Goal: Task Accomplishment & Management: Use online tool/utility

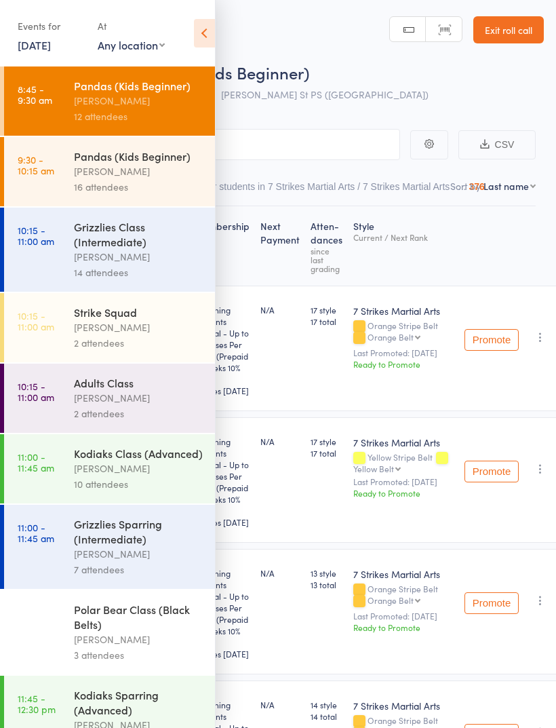
click at [139, 178] on div "[PERSON_NAME]" at bounding box center [139, 171] width 130 height 16
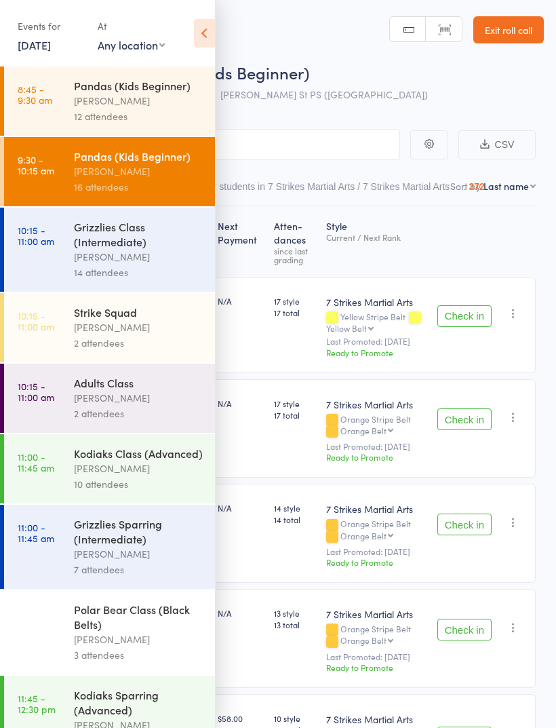
click at [210, 28] on icon at bounding box center [204, 33] width 21 height 28
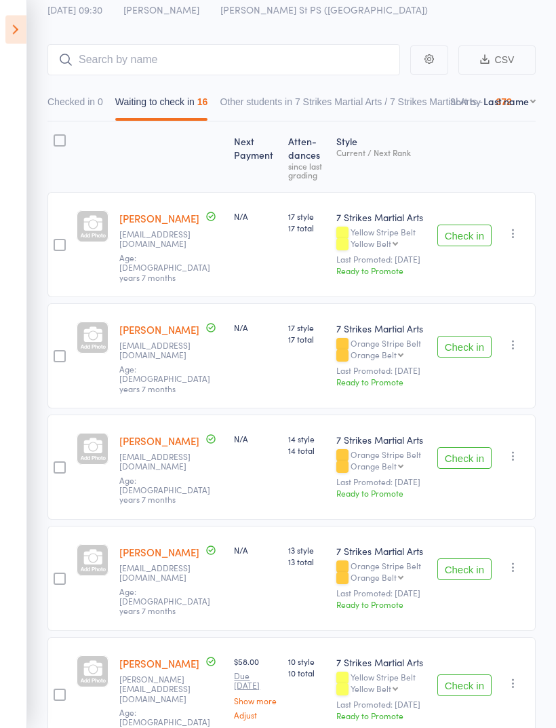
scroll to position [85, 0]
click at [534, 107] on select "First name Last name Birthday [DATE]? Behind on payments? Check in time Next pa…" at bounding box center [510, 101] width 52 height 14
select select "0"
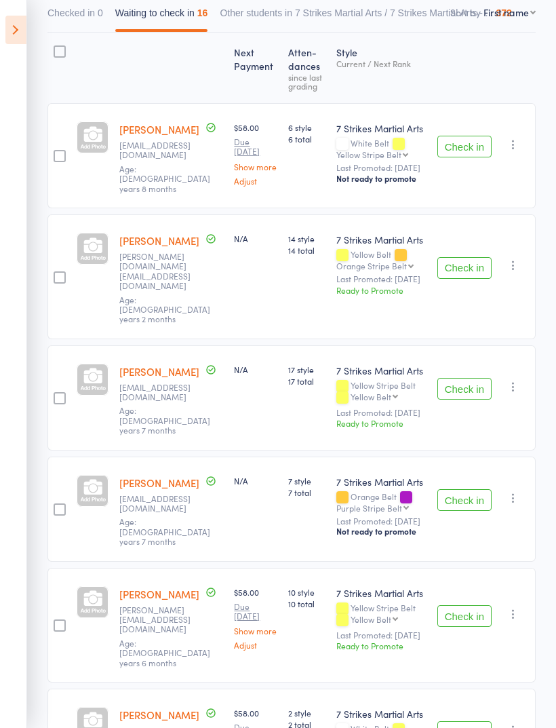
scroll to position [174, 0]
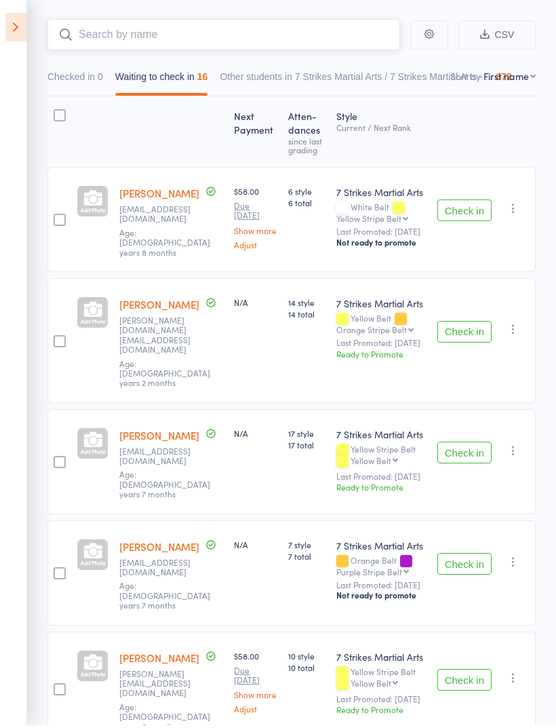
click at [313, 42] on input "search" at bounding box center [223, 37] width 353 height 31
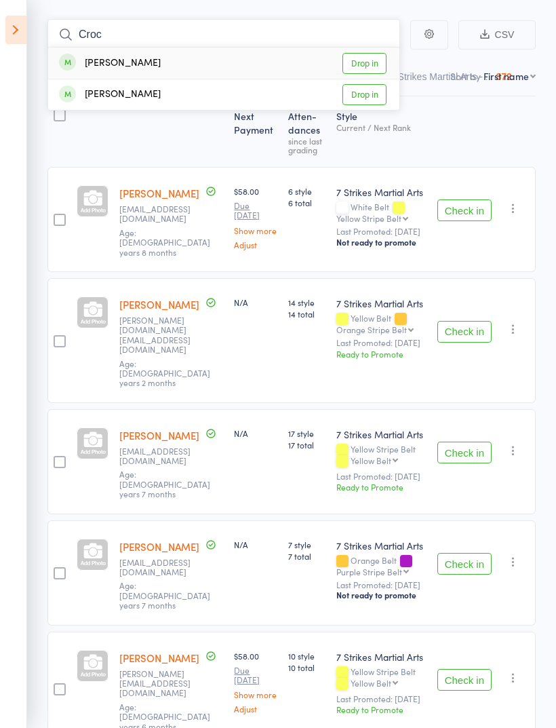
type input "Croc"
click at [374, 59] on link "Drop in" at bounding box center [364, 63] width 44 height 21
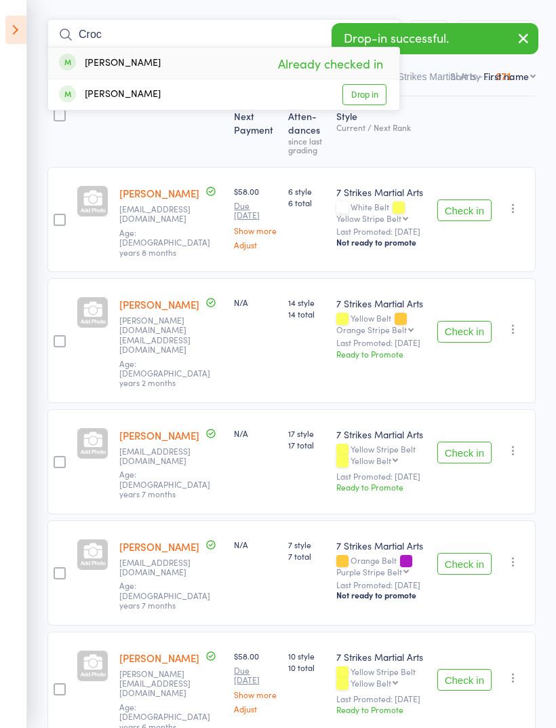
type input "Croc"
click at [376, 101] on link "Drop in" at bounding box center [364, 94] width 44 height 21
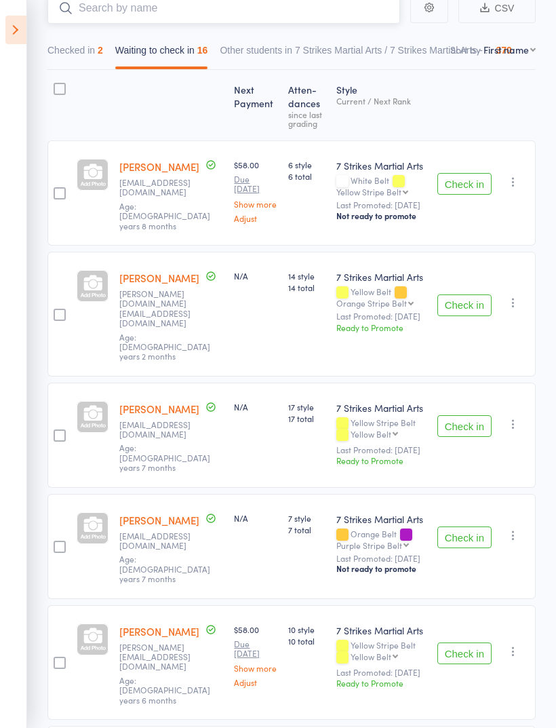
scroll to position [0, 0]
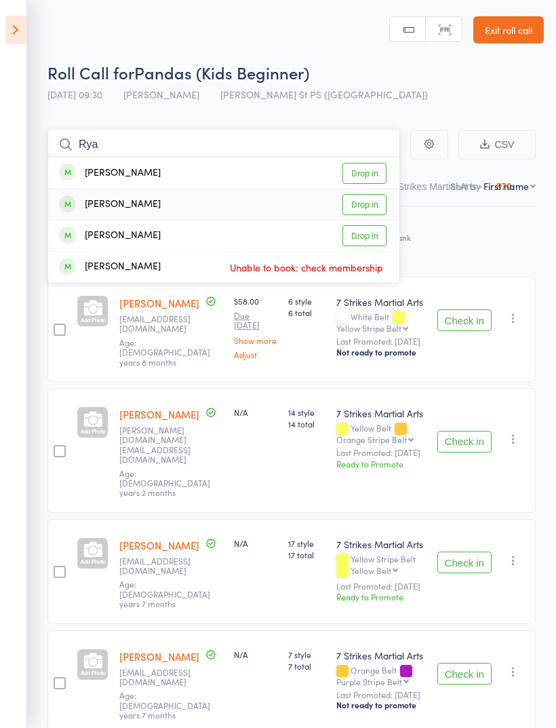
type input "Rya"
click at [374, 202] on link "Drop in" at bounding box center [364, 204] width 44 height 21
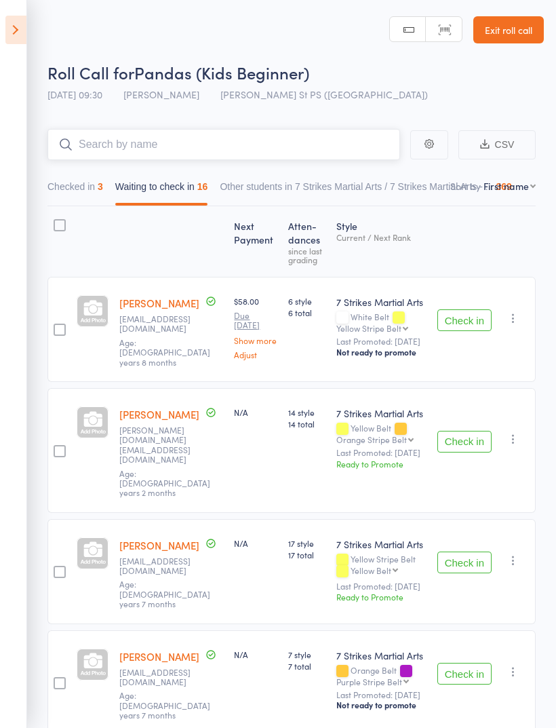
click at [223, 148] on input "search" at bounding box center [223, 144] width 353 height 31
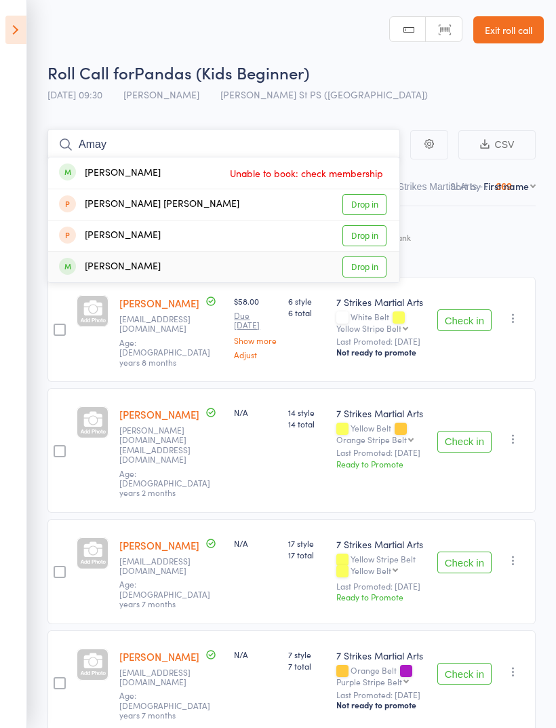
type input "Amay"
click at [374, 272] on link "Drop in" at bounding box center [364, 266] width 44 height 21
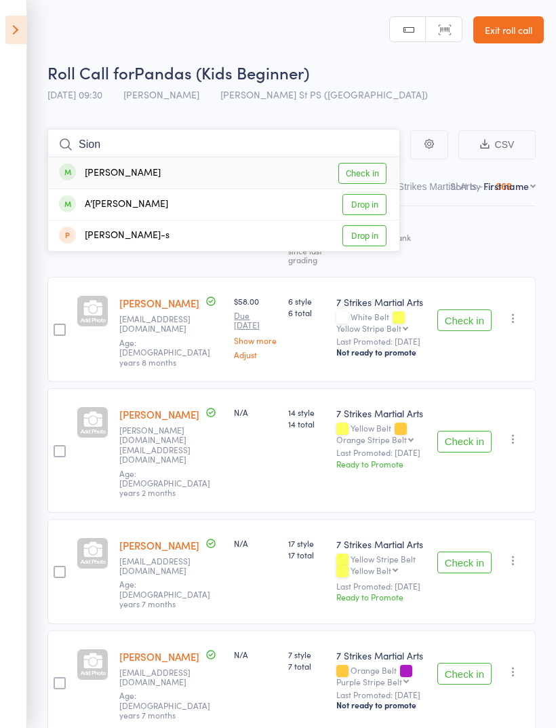
type input "Sion"
click at [375, 170] on link "Check in" at bounding box center [362, 173] width 48 height 21
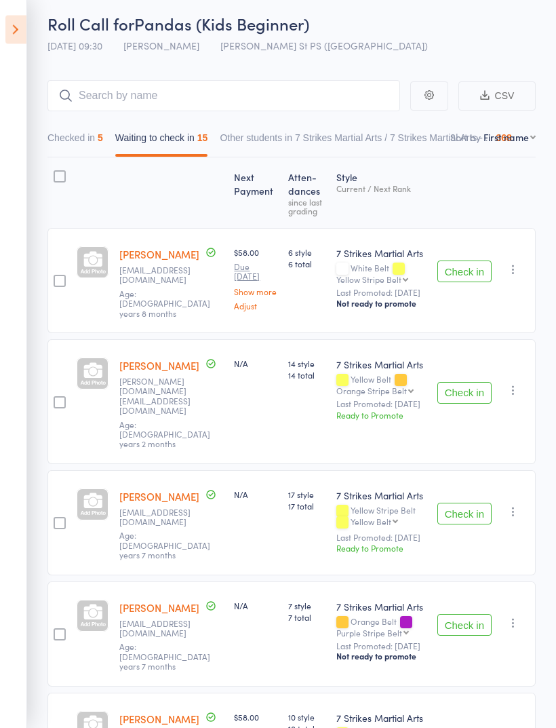
scroll to position [49, 0]
click at [479, 503] on button "Check in" at bounding box center [464, 514] width 54 height 22
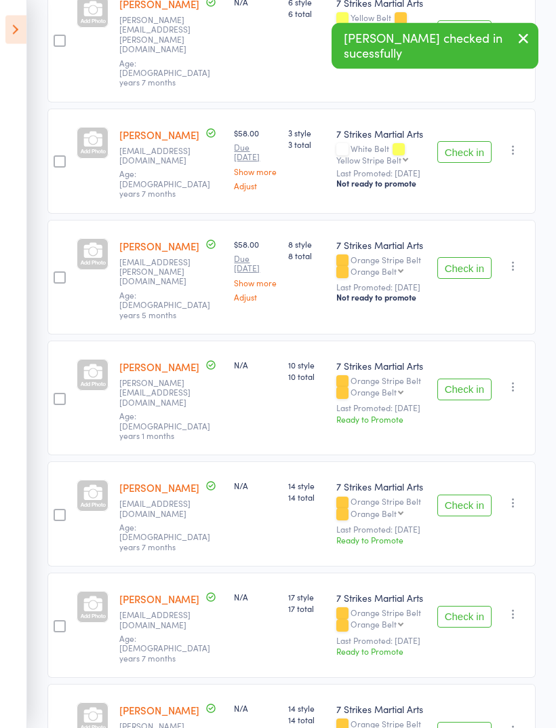
scroll to position [884, 0]
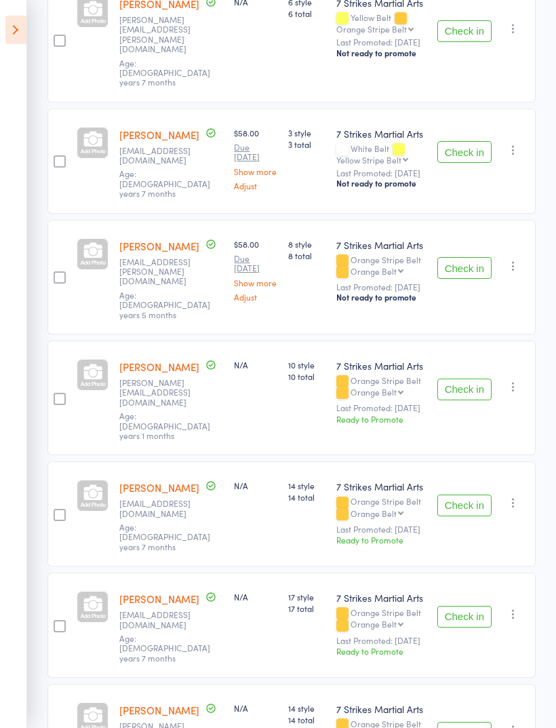
click at [471, 494] on button "Check in" at bounding box center [464, 505] width 54 height 22
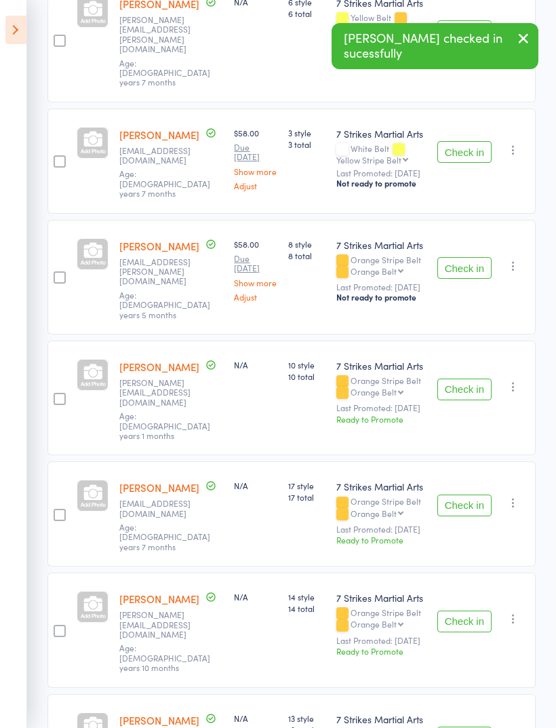
click at [469, 494] on button "Check in" at bounding box center [464, 505] width 54 height 22
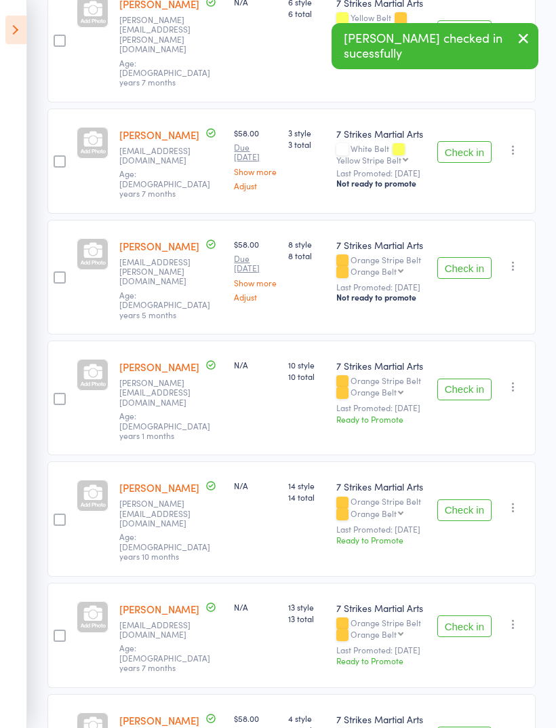
click at [471, 615] on button "Check in" at bounding box center [464, 626] width 54 height 22
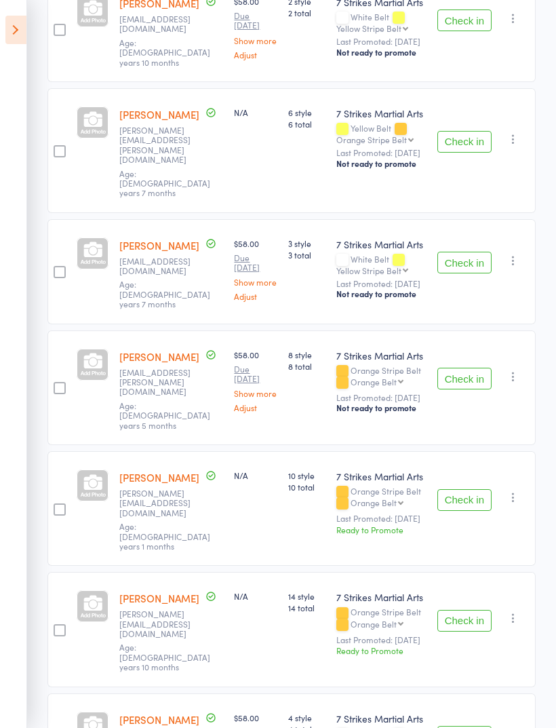
click at [465, 252] on button "Check in" at bounding box center [464, 263] width 54 height 22
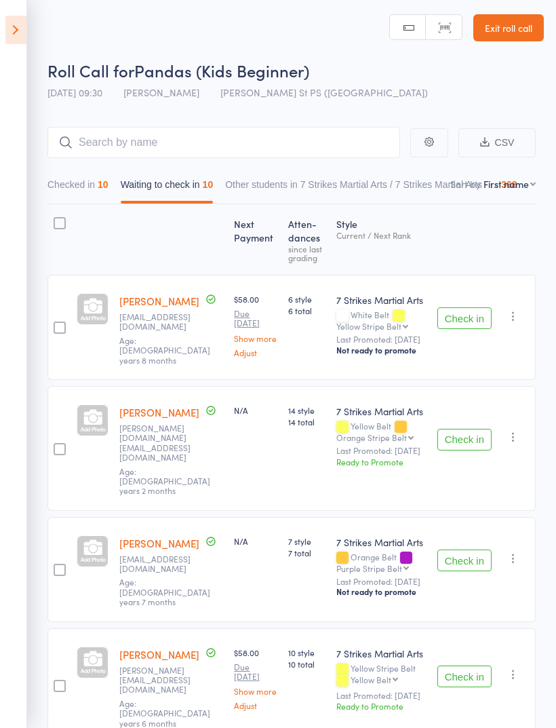
scroll to position [7, 0]
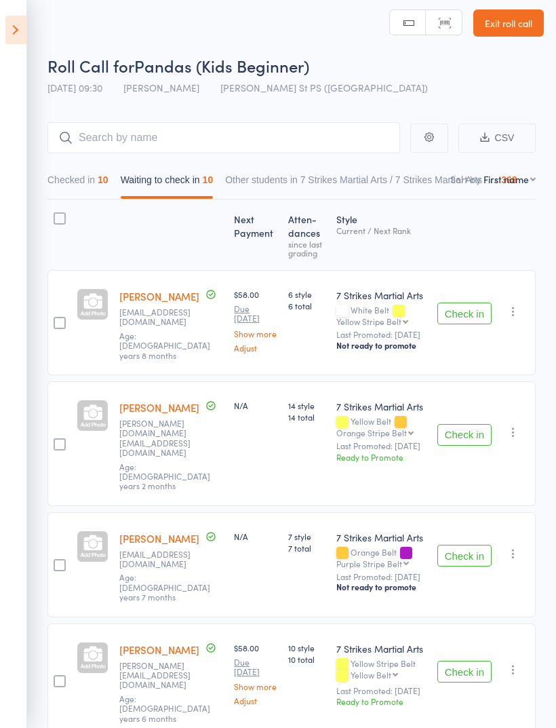
click at [98, 189] on button "Checked in 10" at bounding box center [77, 183] width 61 height 31
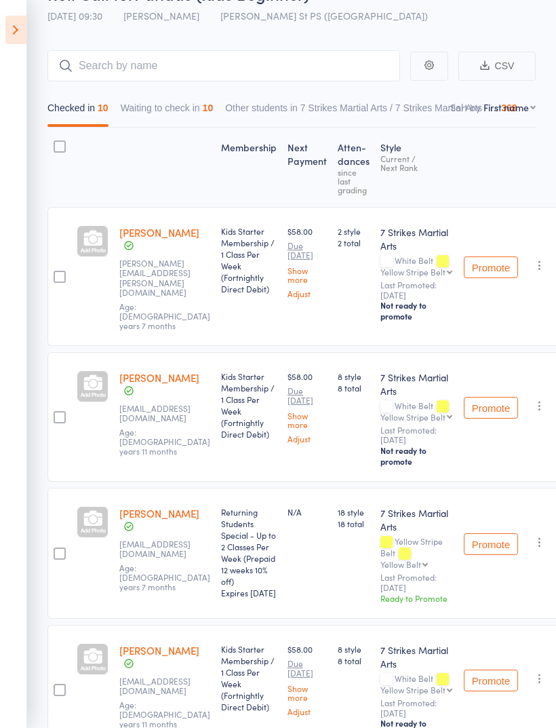
scroll to position [0, 0]
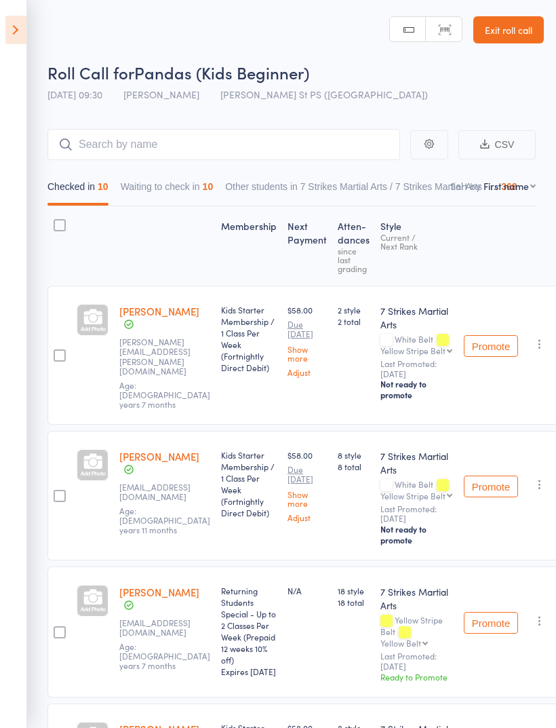
click at [185, 186] on button "Waiting to check in 10" at bounding box center [167, 189] width 93 height 31
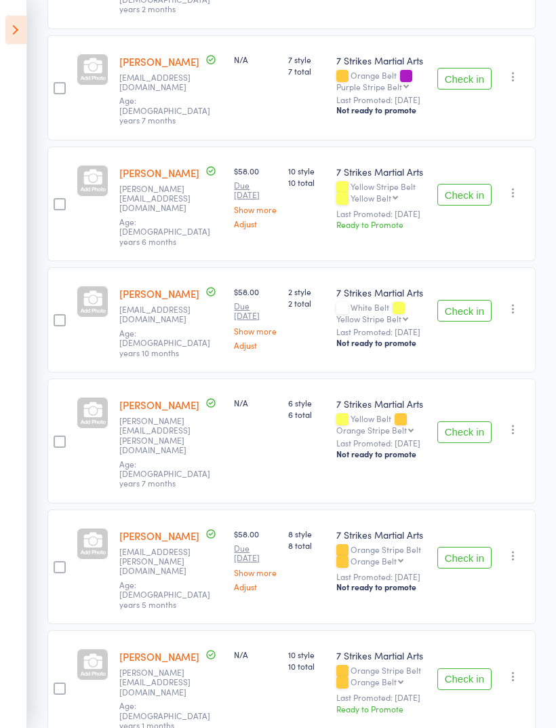
scroll to position [488, 0]
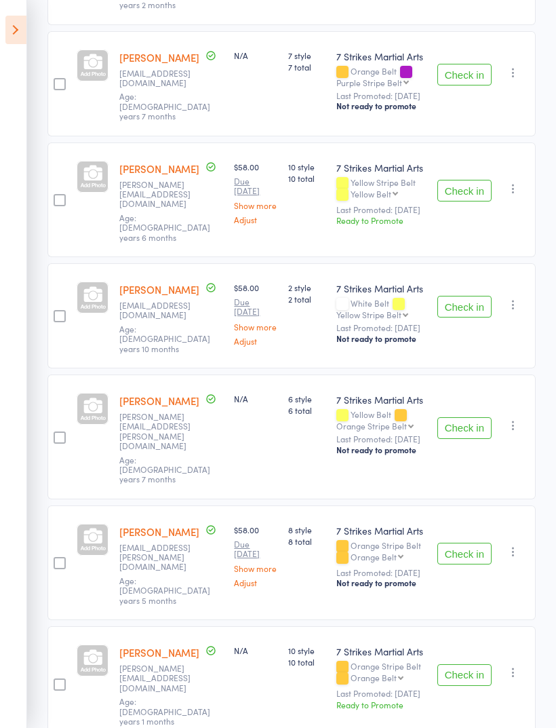
click at [463, 417] on button "Check in" at bounding box center [464, 428] width 54 height 22
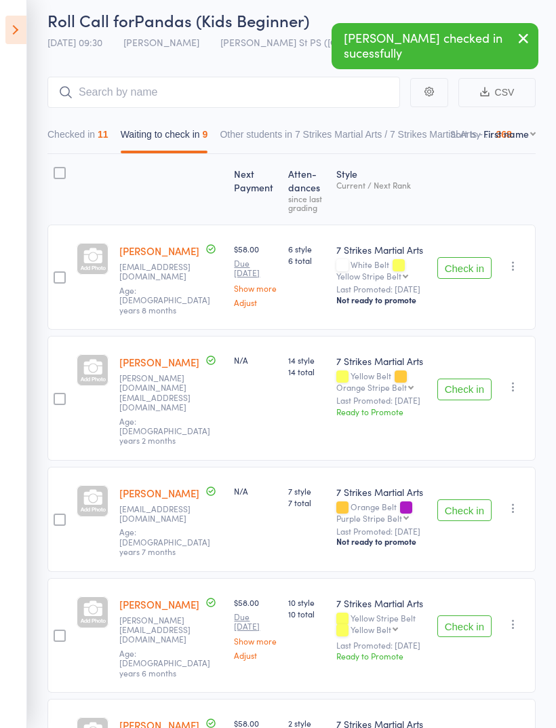
scroll to position [0, 0]
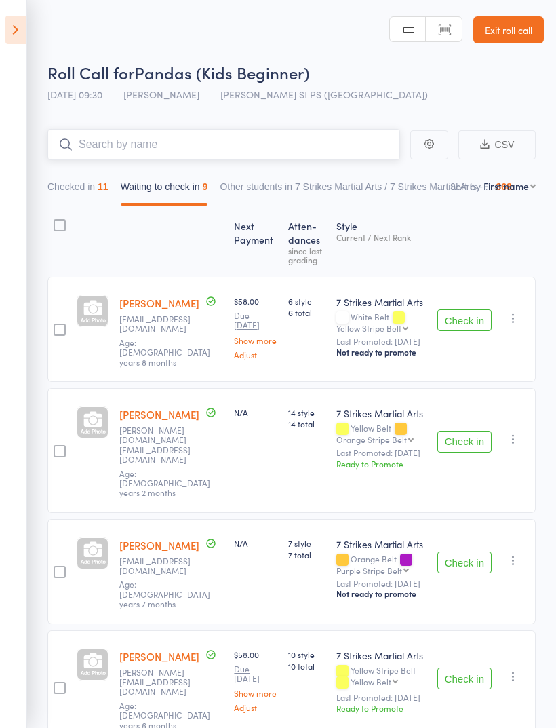
click at [248, 139] on input "search" at bounding box center [223, 144] width 353 height 31
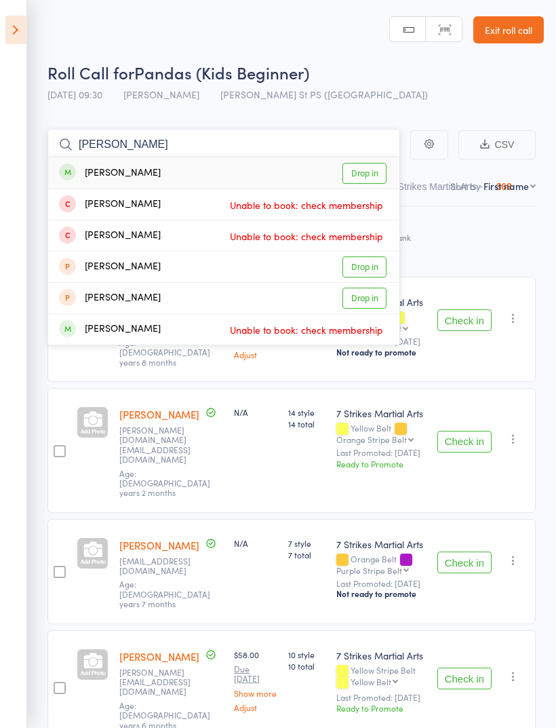
type input "[PERSON_NAME]"
click at [368, 178] on link "Drop in" at bounding box center [364, 173] width 44 height 21
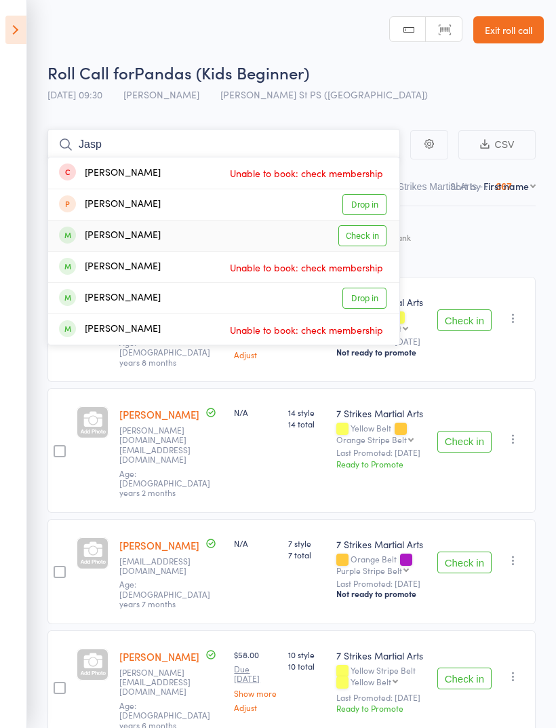
type input "Jasp"
click at [368, 238] on link "Check in" at bounding box center [362, 235] width 48 height 21
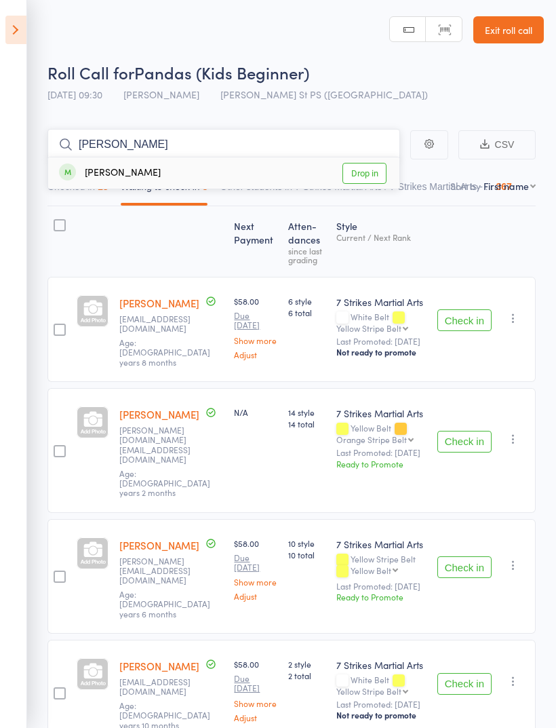
type input "[PERSON_NAME]"
click at [372, 183] on link "Drop in" at bounding box center [364, 173] width 44 height 21
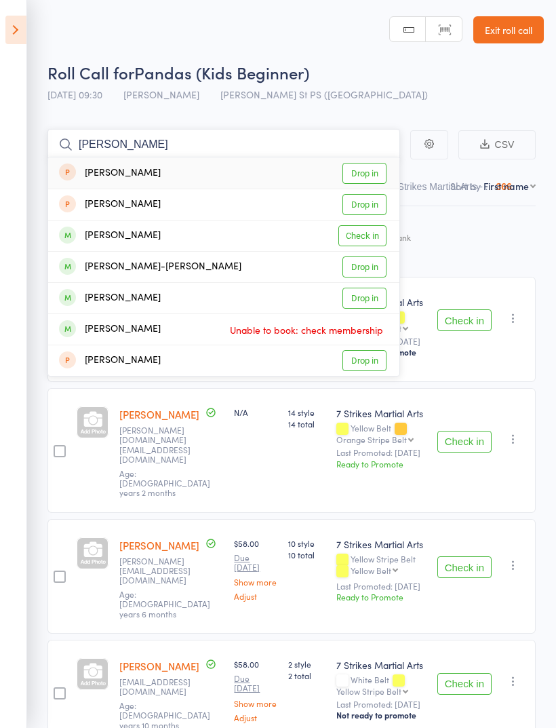
type input "[PERSON_NAME]"
click at [370, 234] on link "Check in" at bounding box center [362, 235] width 48 height 21
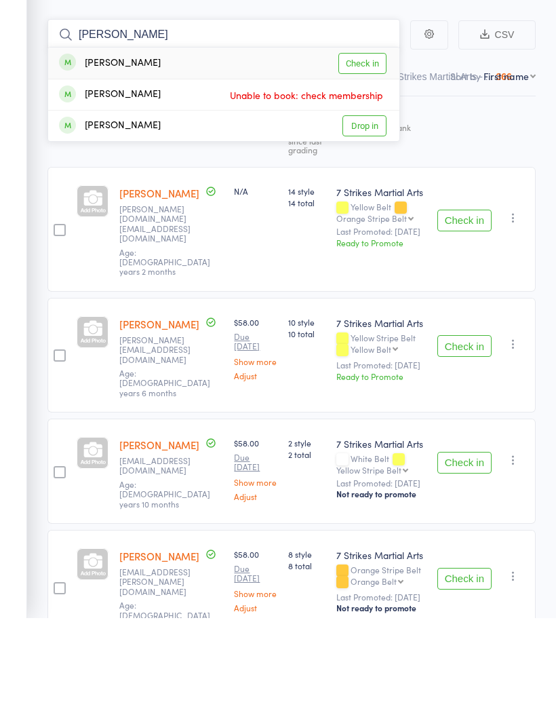
type input "[PERSON_NAME]"
click at [373, 163] on link "Check in" at bounding box center [362, 173] width 48 height 21
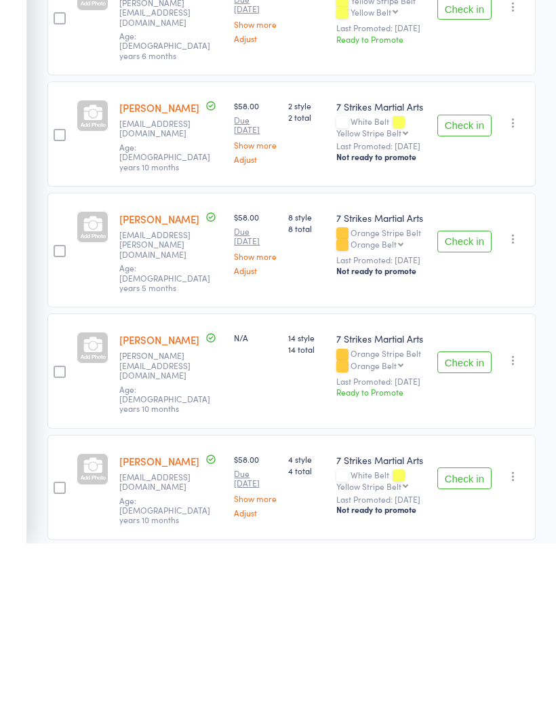
scroll to position [264, 0]
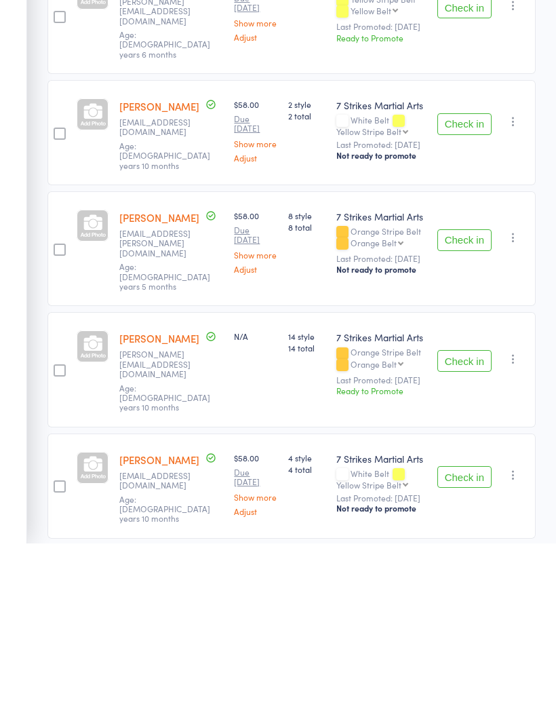
click at [469, 534] on button "Check in" at bounding box center [464, 545] width 54 height 22
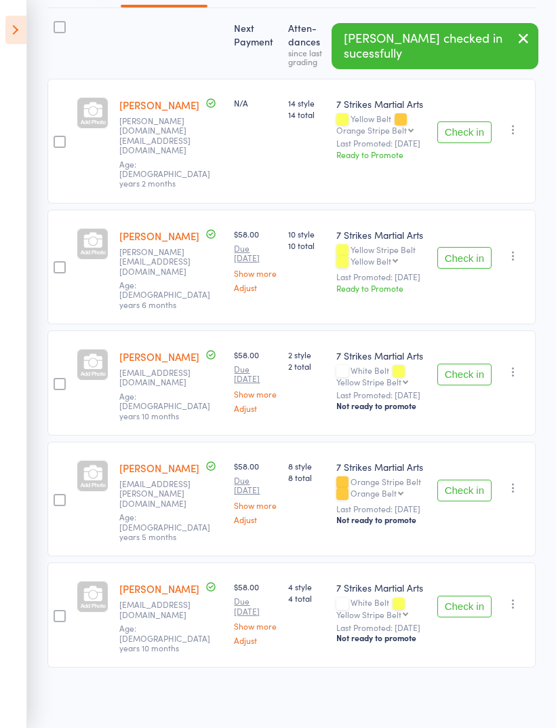
scroll to position [111, 0]
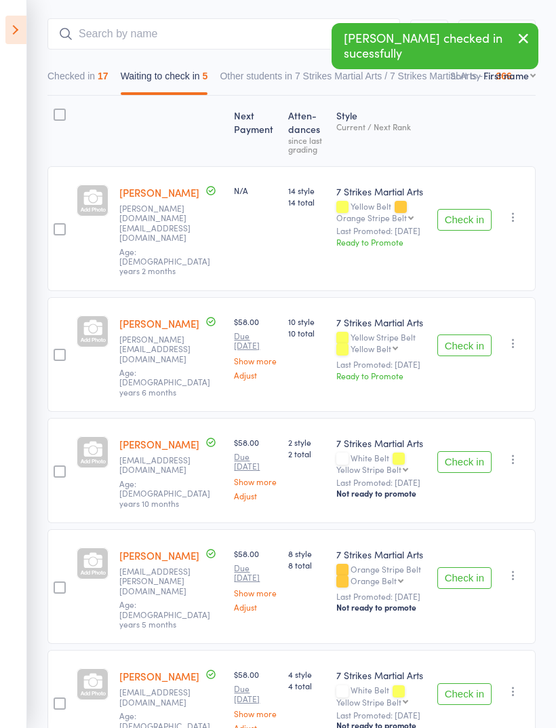
click at [472, 210] on button "Check in" at bounding box center [464, 220] width 54 height 22
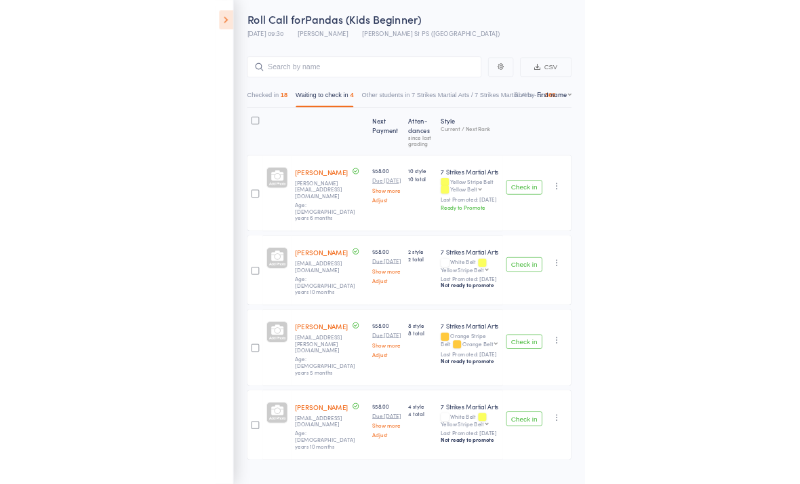
scroll to position [172, 0]
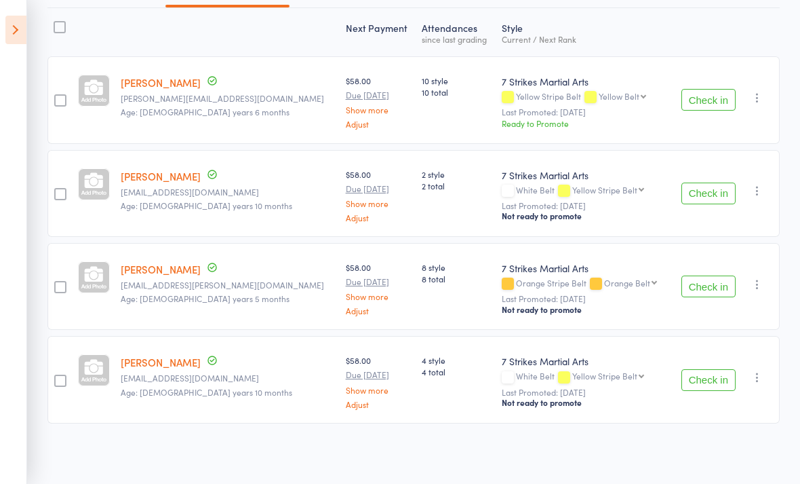
click at [555, 140] on div "Check in Check in Promote Send message Add Note Add Task Add Flag Remove Mark a…" at bounding box center [725, 99] width 109 height 87
click at [206, 272] on icon at bounding box center [212, 267] width 12 height 12
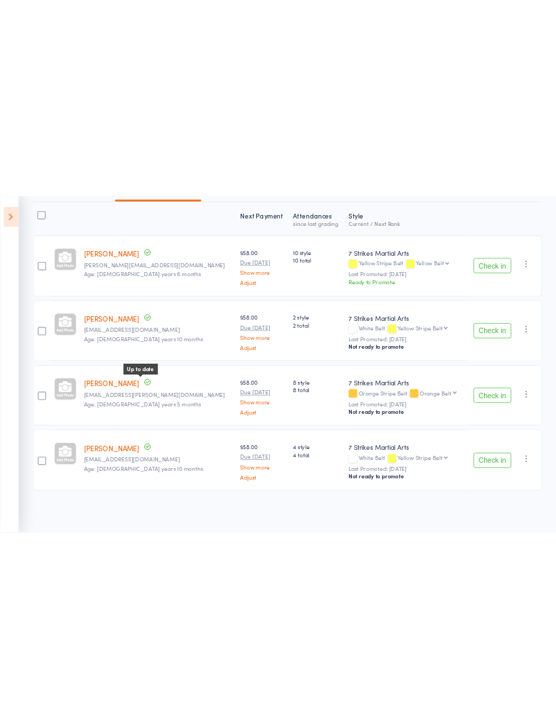
scroll to position [43, 0]
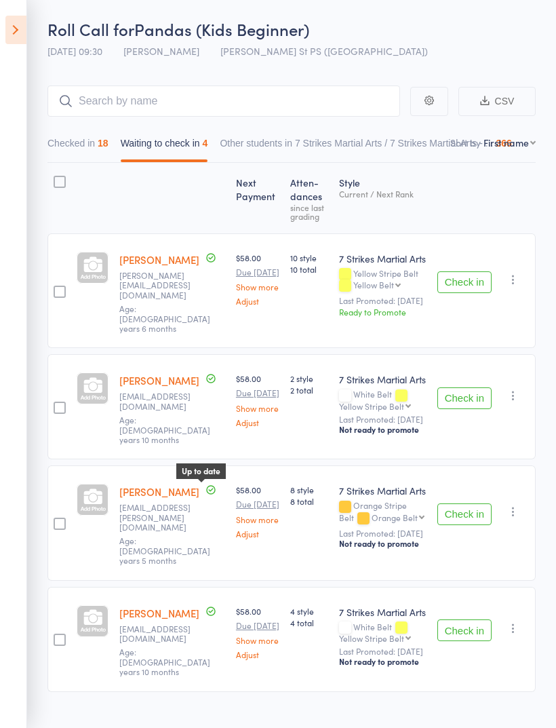
click at [466, 619] on button "Check in" at bounding box center [464, 630] width 54 height 22
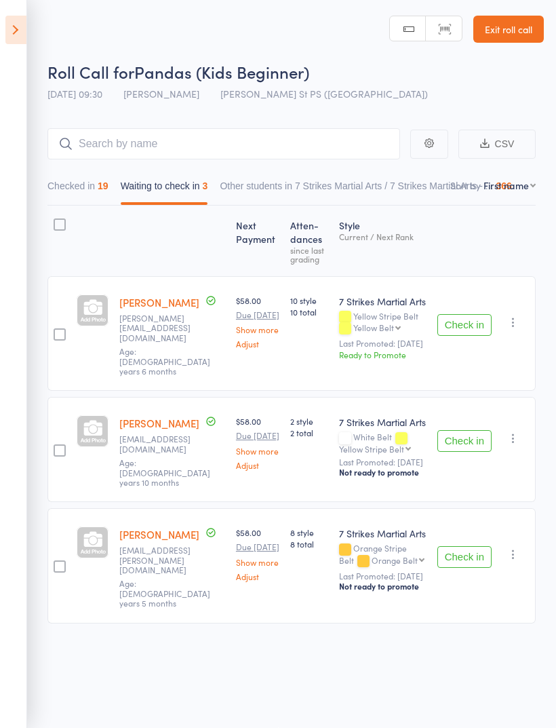
click at [466, 546] on button "Check in" at bounding box center [464, 557] width 54 height 22
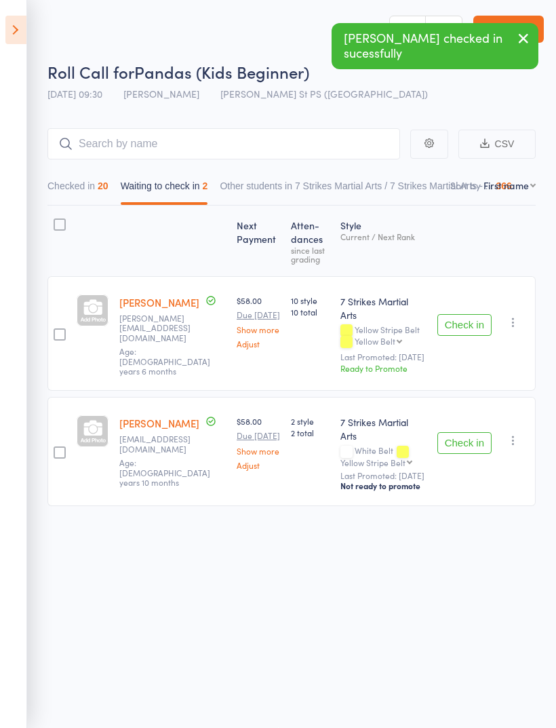
click at [99, 184] on button "Checked in 20" at bounding box center [77, 189] width 61 height 31
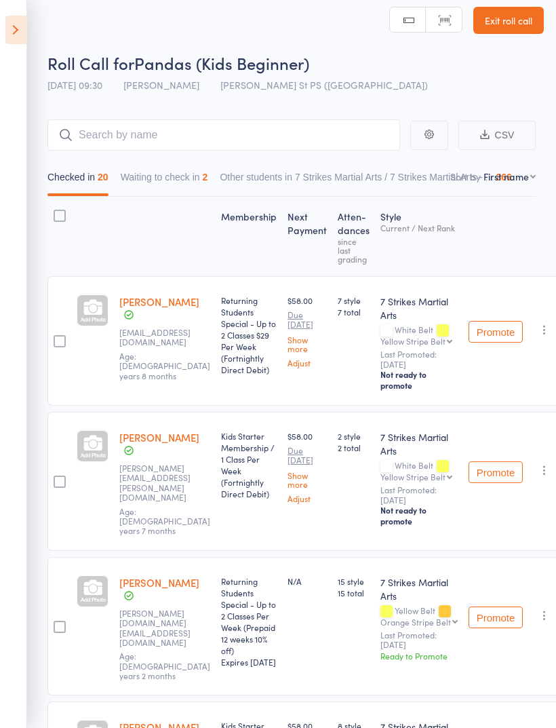
click at [208, 195] on button "Waiting to check in 2" at bounding box center [164, 180] width 87 height 31
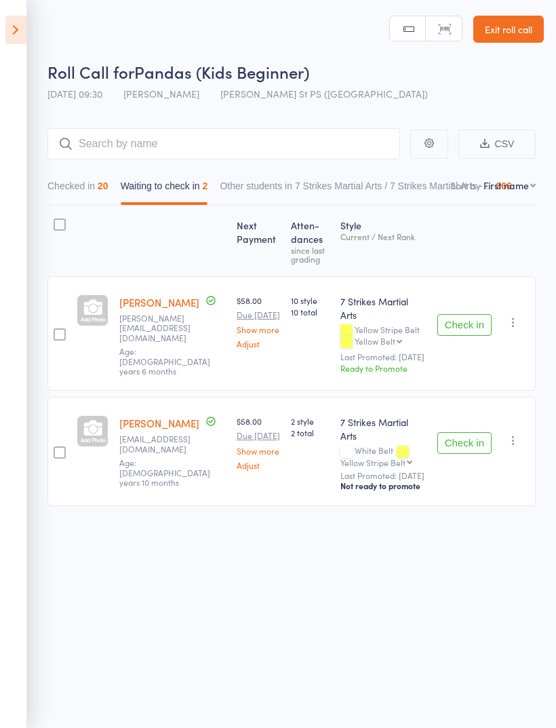
click at [91, 184] on button "Checked in 20" at bounding box center [77, 189] width 61 height 31
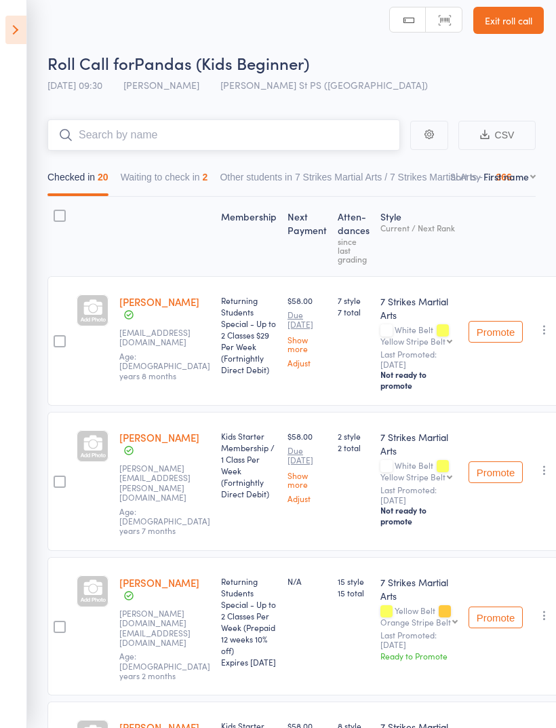
click at [247, 132] on input "search" at bounding box center [223, 134] width 353 height 31
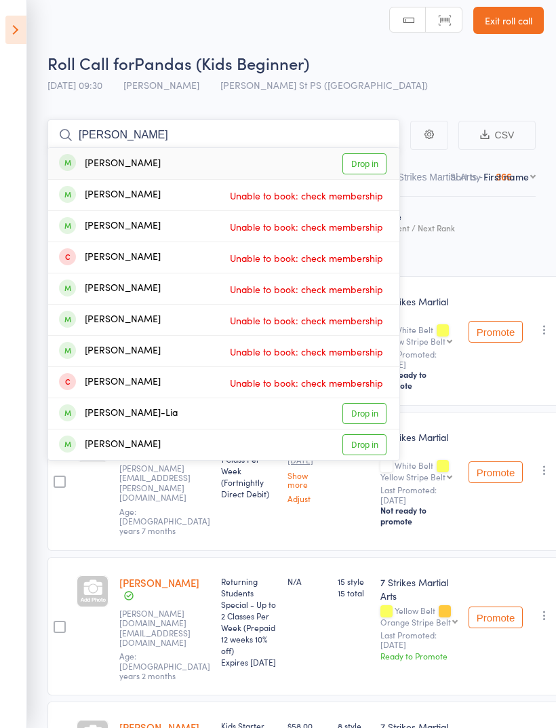
type input "[PERSON_NAME]"
click at [378, 165] on link "Drop in" at bounding box center [364, 163] width 44 height 21
